Goal: Find specific page/section: Find specific page/section

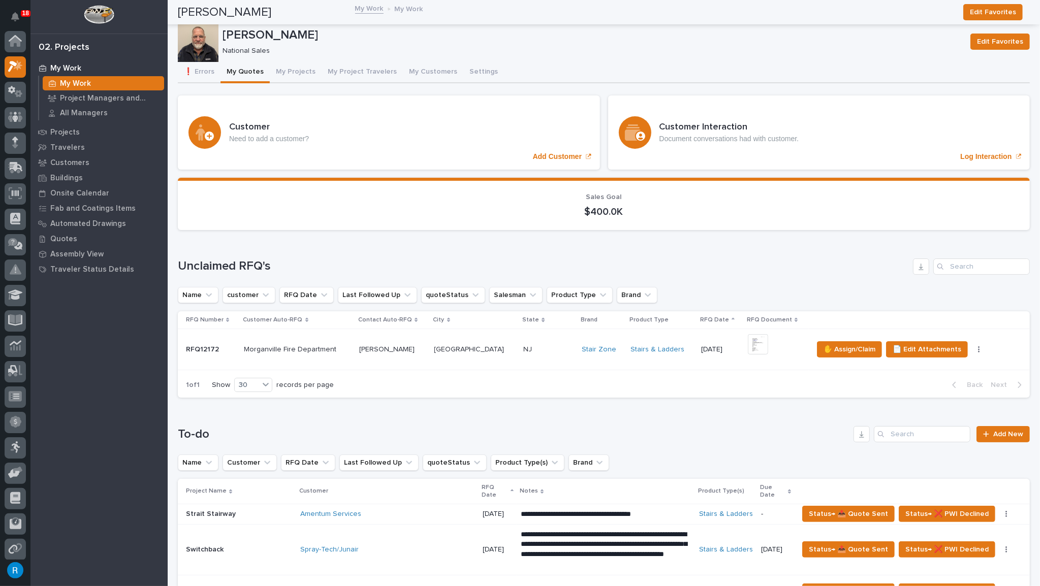
scroll to position [25, 0]
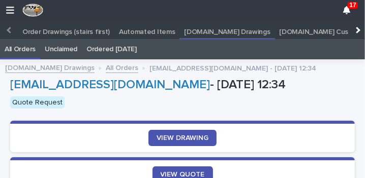
scroll to position [50, 0]
